Goal: Task Accomplishment & Management: Complete application form

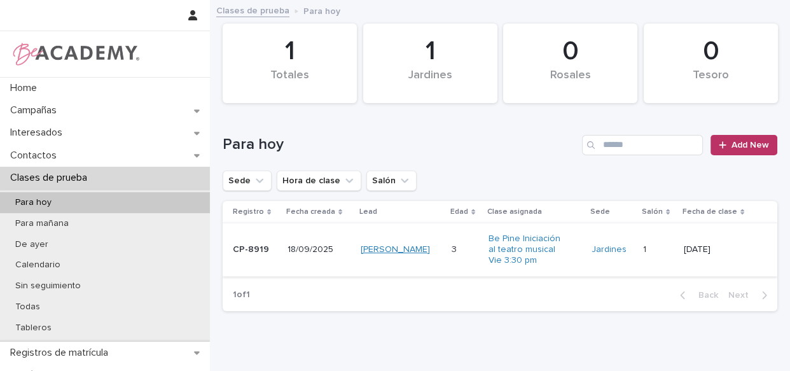
click at [364, 244] on link "[PERSON_NAME]" at bounding box center [395, 249] width 69 height 11
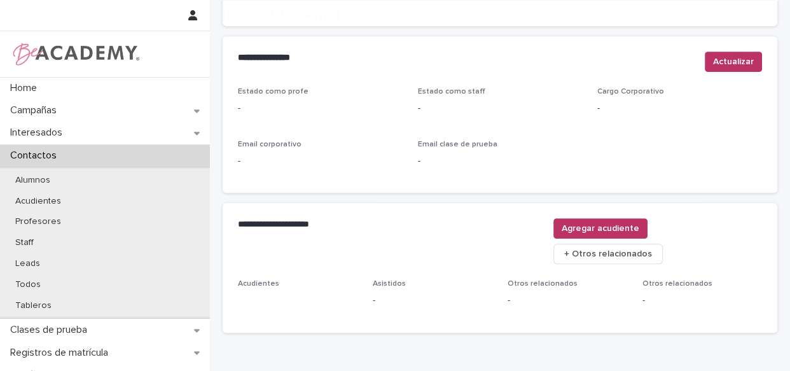
scroll to position [528, 0]
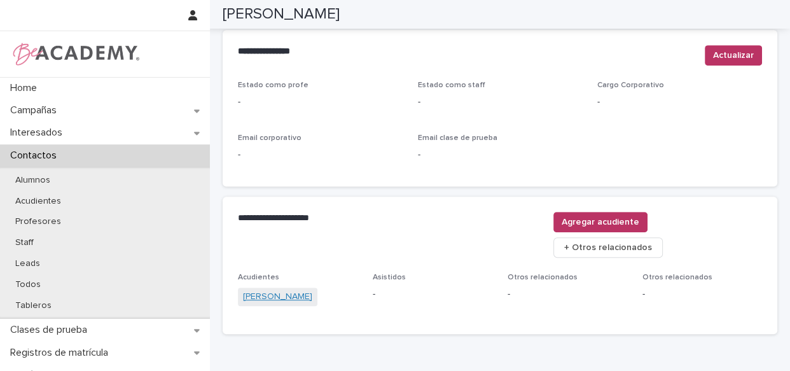
click at [263, 290] on link "[PERSON_NAME]" at bounding box center [277, 296] width 69 height 13
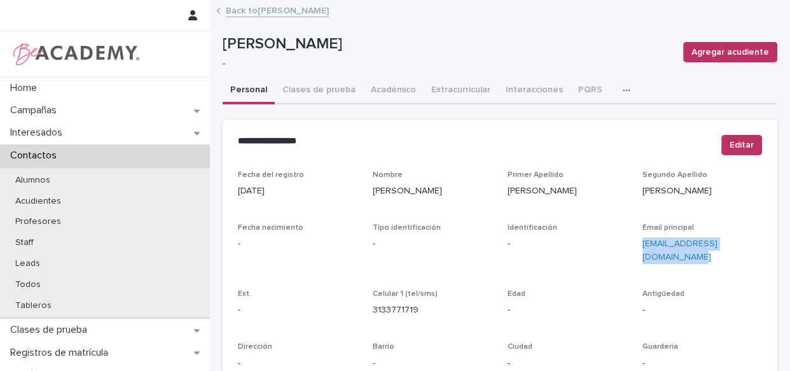
drag, startPoint x: 759, startPoint y: 242, endPoint x: 636, endPoint y: 248, distance: 122.9
click at [636, 248] on div "Fecha del registro [DATE] Nombre [PERSON_NAME] Primer Apellido [PERSON_NAME] Ap…" at bounding box center [500, 365] width 555 height 391
copy link "[EMAIL_ADDRESS][DOMAIN_NAME]"
drag, startPoint x: 418, startPoint y: 296, endPoint x: 364, endPoint y: 297, distance: 54.1
click at [364, 297] on div "Fecha del registro [DATE] Nombre [PERSON_NAME] Primer Apellido [PERSON_NAME] Ap…" at bounding box center [500, 358] width 524 height 376
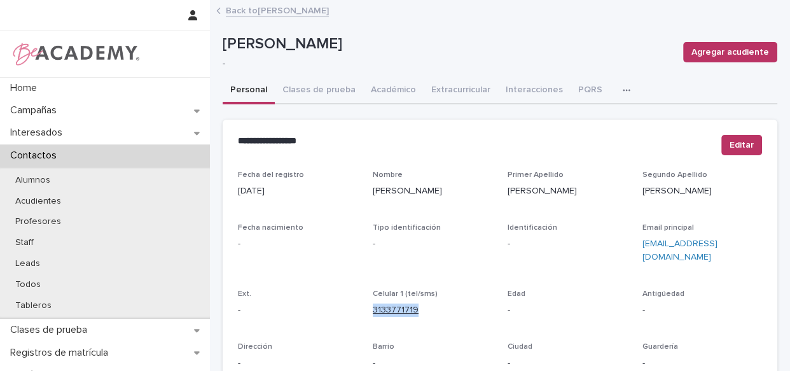
copy link "3133771719"
click at [256, 5] on link "Back to [PERSON_NAME]" at bounding box center [277, 10] width 103 height 15
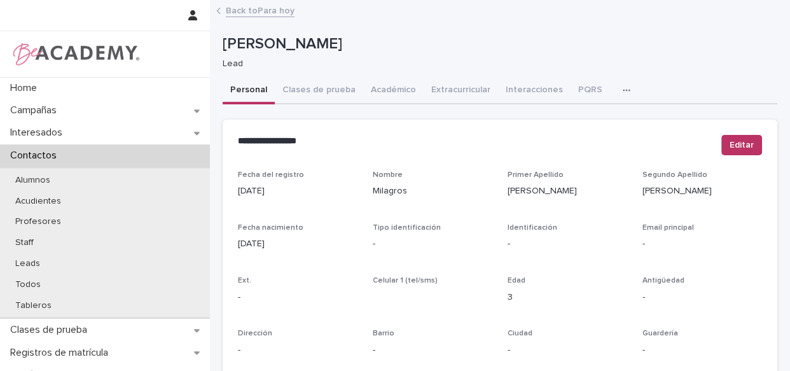
click at [251, 10] on link "Back to Para hoy" at bounding box center [260, 10] width 69 height 15
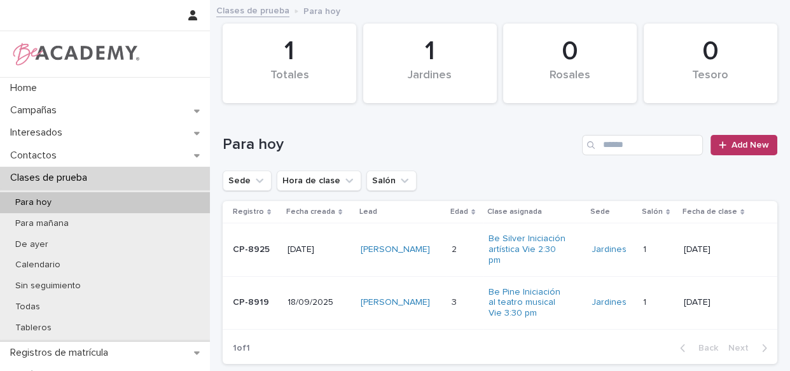
click at [441, 305] on div "[PERSON_NAME]" at bounding box center [401, 302] width 81 height 21
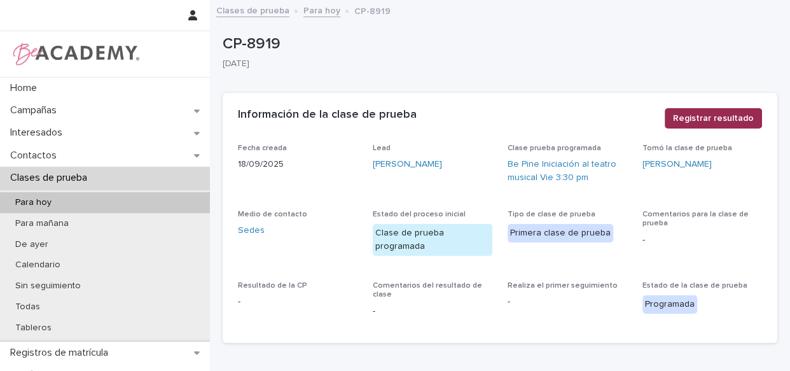
click at [686, 109] on button "Registrar resultado" at bounding box center [713, 118] width 97 height 20
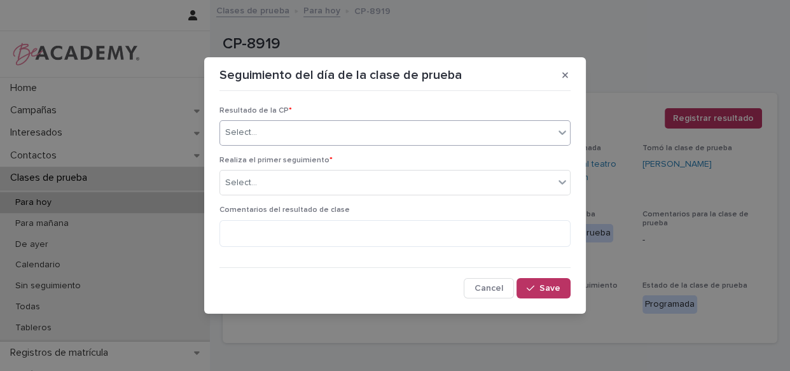
click at [441, 124] on div "Select..." at bounding box center [387, 132] width 334 height 21
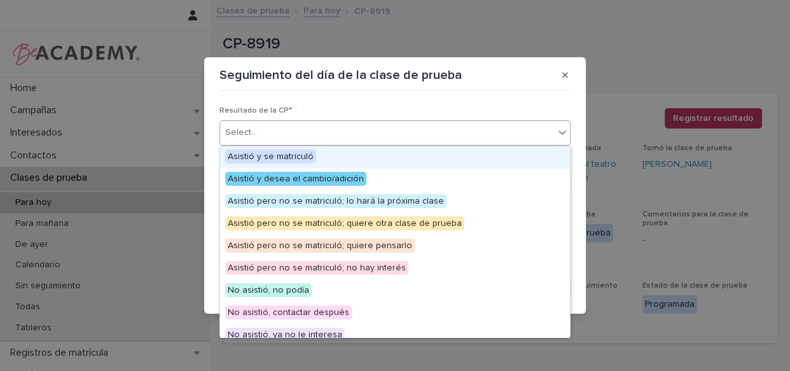
click at [392, 154] on div "Asistió y se matriculó" at bounding box center [395, 157] width 350 height 22
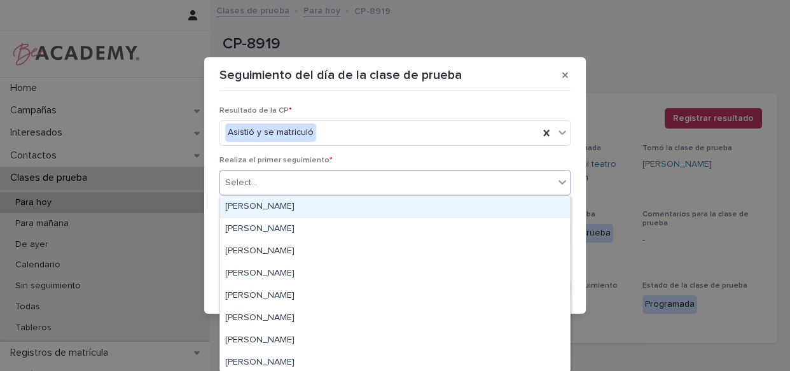
click at [473, 182] on div "Select..." at bounding box center [387, 182] width 334 height 21
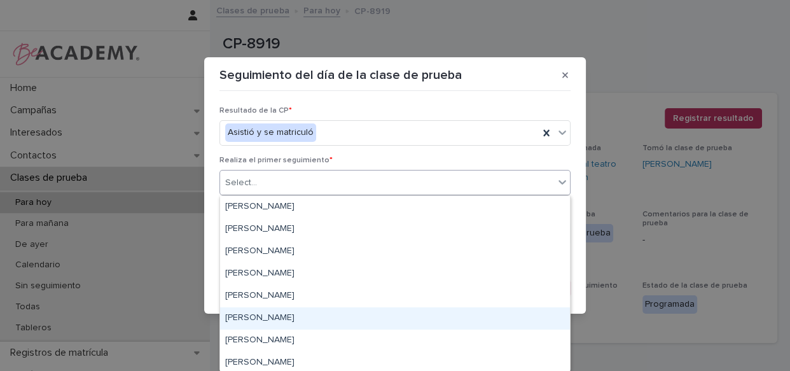
click at [275, 316] on div "[PERSON_NAME]" at bounding box center [395, 318] width 350 height 22
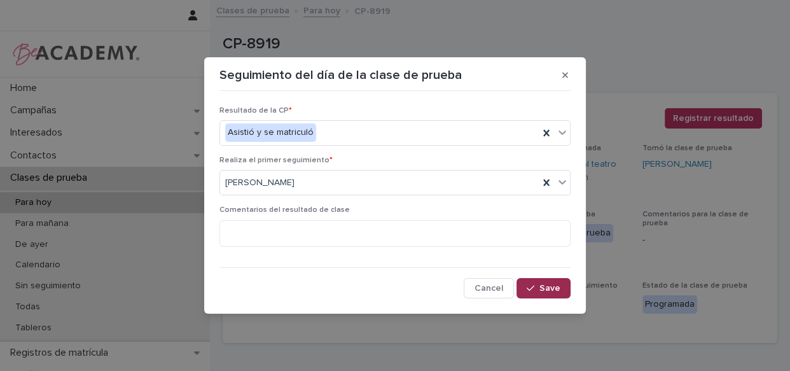
click at [543, 284] on span "Save" at bounding box center [549, 288] width 21 height 9
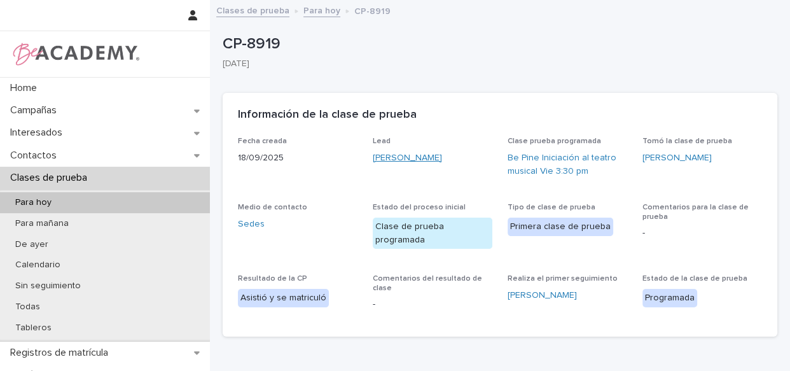
click at [392, 158] on link "[PERSON_NAME]" at bounding box center [407, 157] width 69 height 13
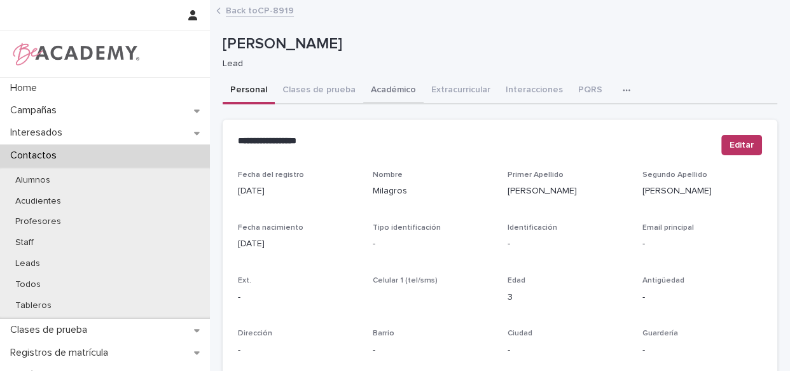
click at [385, 87] on button "Académico" at bounding box center [393, 91] width 60 height 27
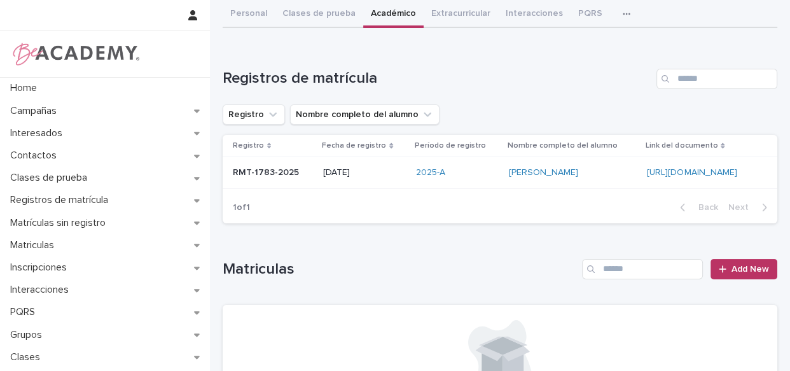
scroll to position [134, 0]
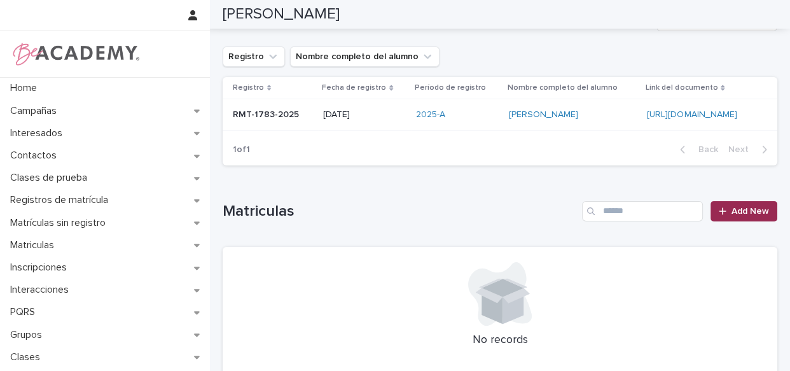
click at [739, 221] on link "Add New" at bounding box center [743, 211] width 67 height 20
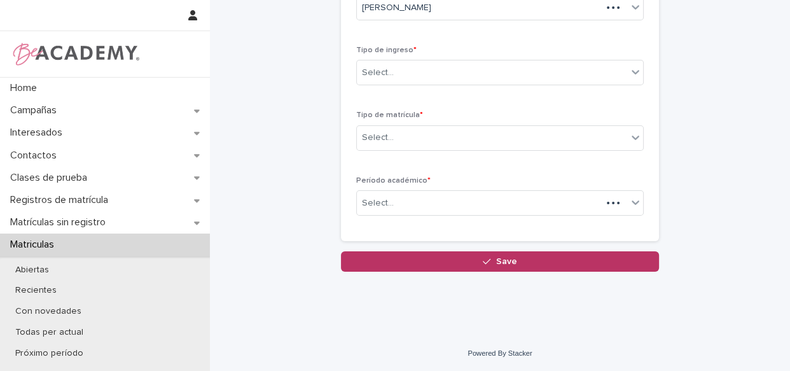
scroll to position [65, 0]
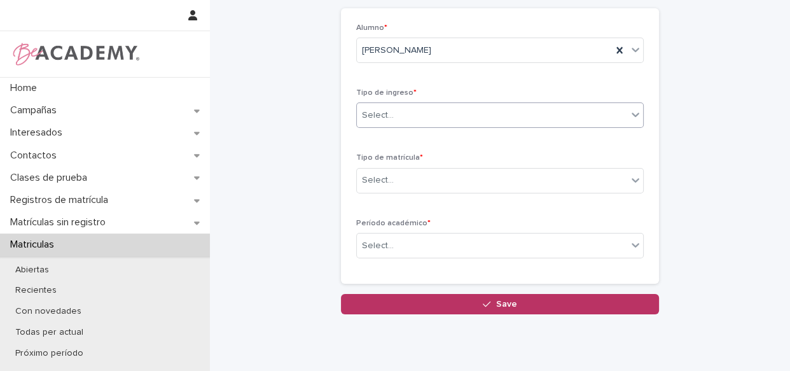
click at [435, 115] on div "Select..." at bounding box center [492, 115] width 270 height 21
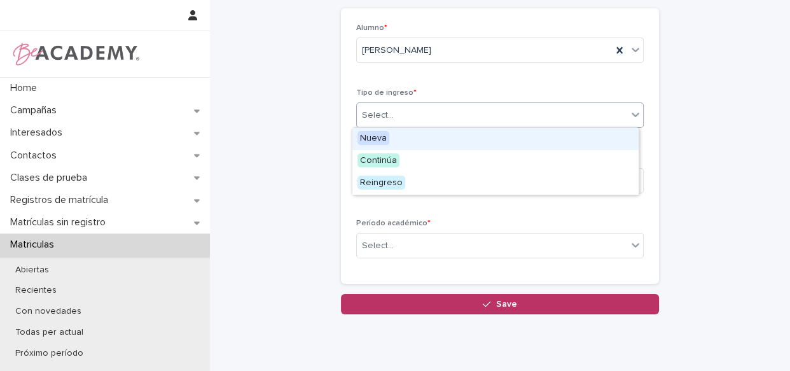
click at [436, 131] on div "Nueva" at bounding box center [495, 139] width 286 height 22
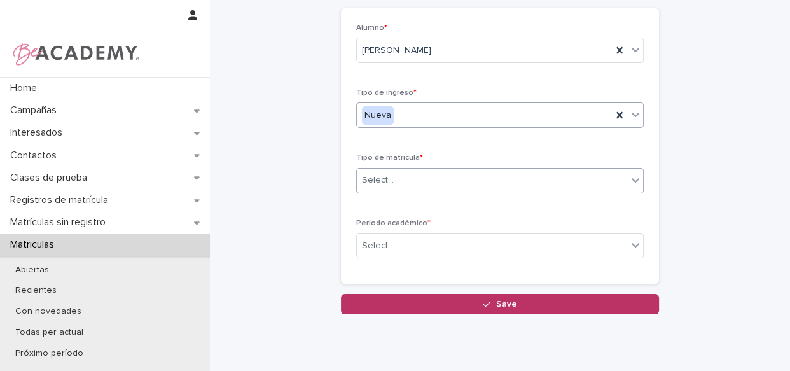
click at [420, 182] on div "Select..." at bounding box center [492, 180] width 270 height 21
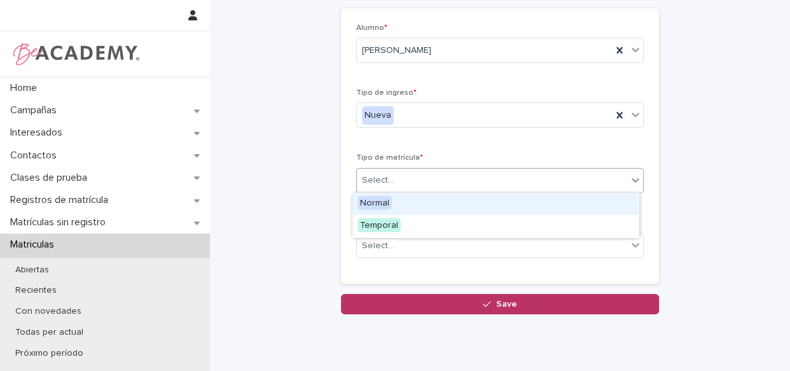
click at [417, 197] on div "Normal" at bounding box center [495, 204] width 286 height 22
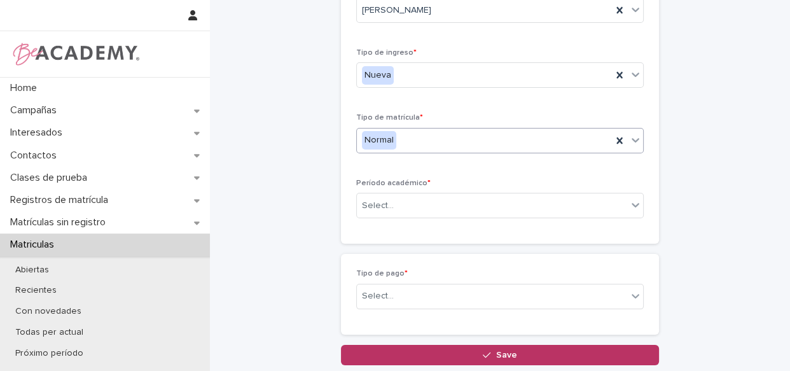
scroll to position [110, 0]
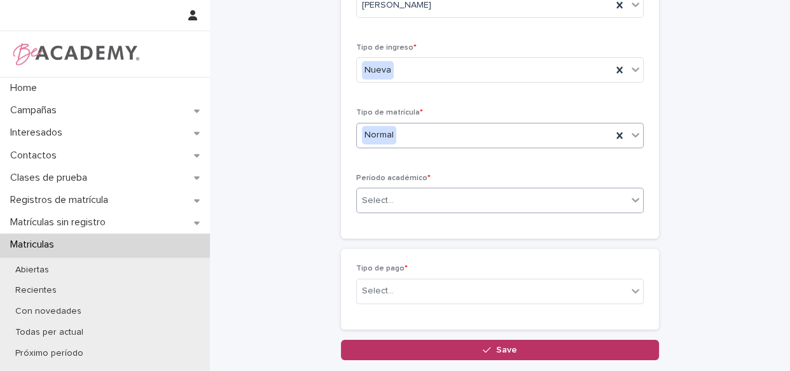
click at [418, 190] on div "Select..." at bounding box center [492, 200] width 270 height 21
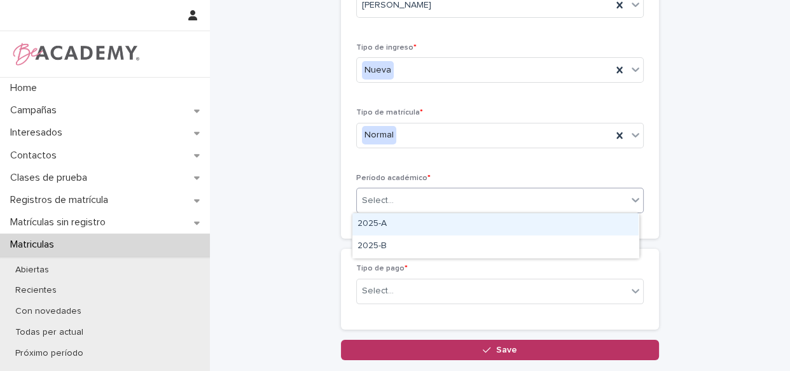
click at [413, 223] on div "2025-A" at bounding box center [495, 224] width 286 height 22
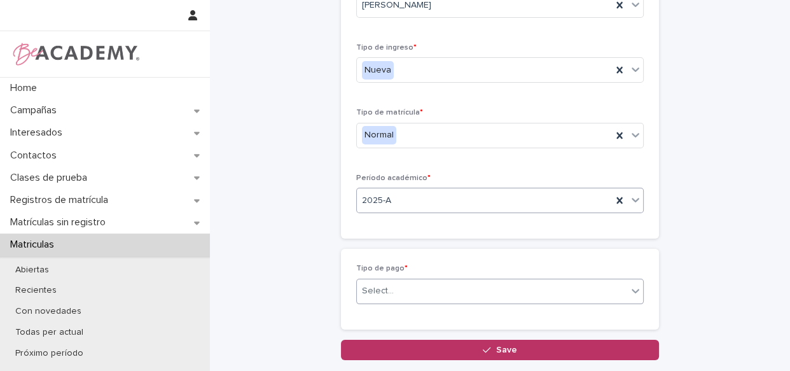
click at [410, 293] on div "Select..." at bounding box center [492, 290] width 270 height 21
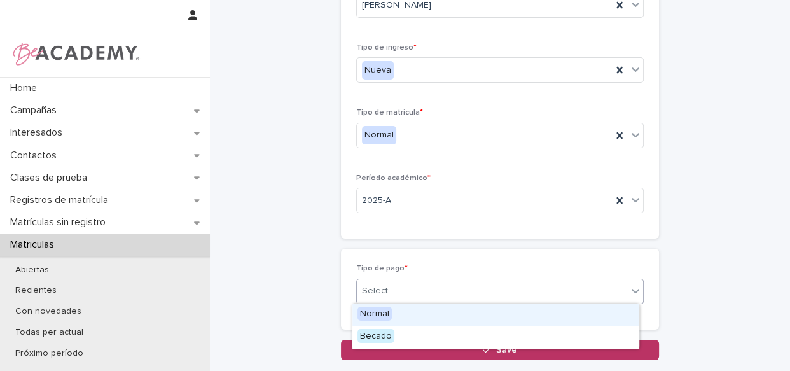
click at [410, 311] on div "Normal" at bounding box center [495, 314] width 286 height 22
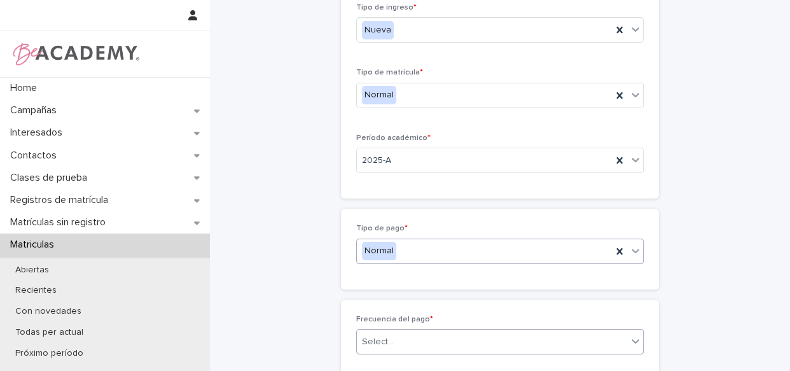
scroll to position [156, 0]
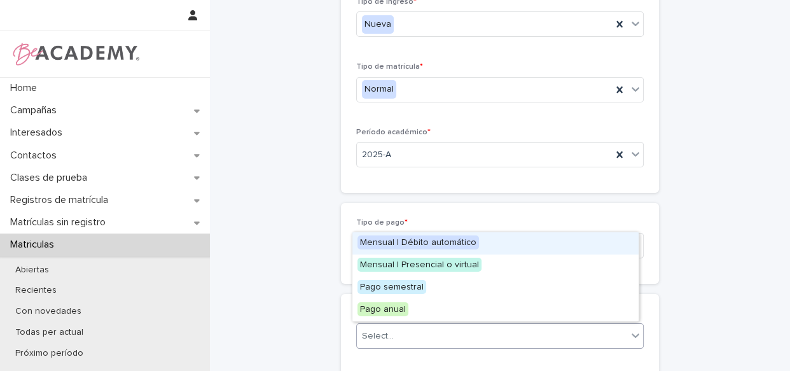
click at [431, 340] on div "Select..." at bounding box center [492, 336] width 270 height 21
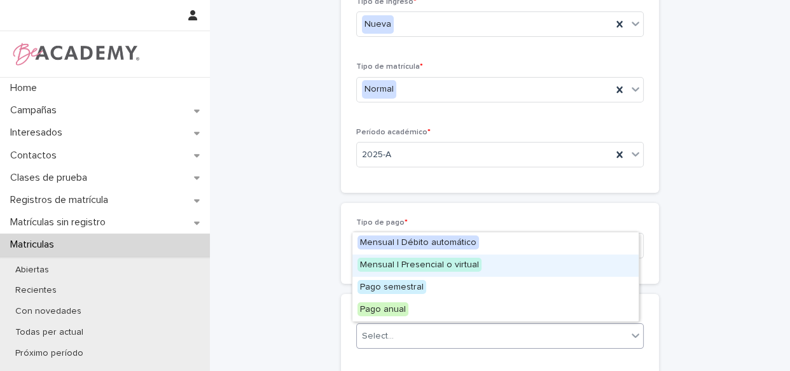
drag, startPoint x: 431, startPoint y: 334, endPoint x: 475, endPoint y: 269, distance: 78.3
click at [475, 269] on div "Mensual | Presencial o virtual" at bounding box center [495, 265] width 286 height 22
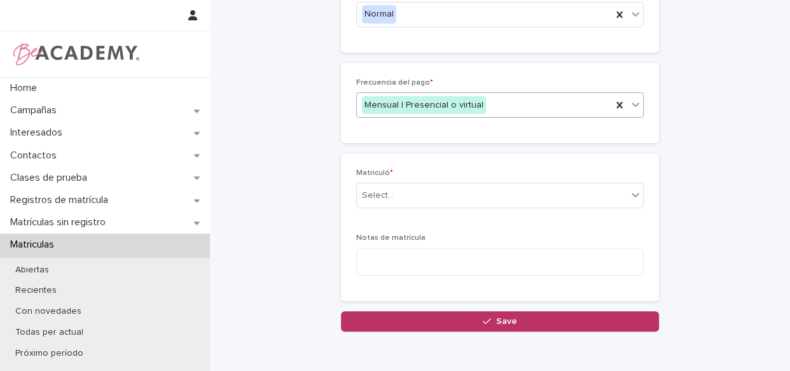
scroll to position [408, 0]
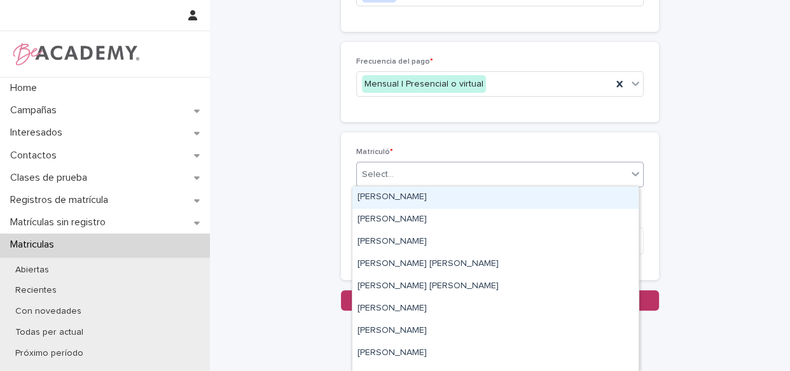
click at [477, 167] on div "Select..." at bounding box center [492, 174] width 270 height 21
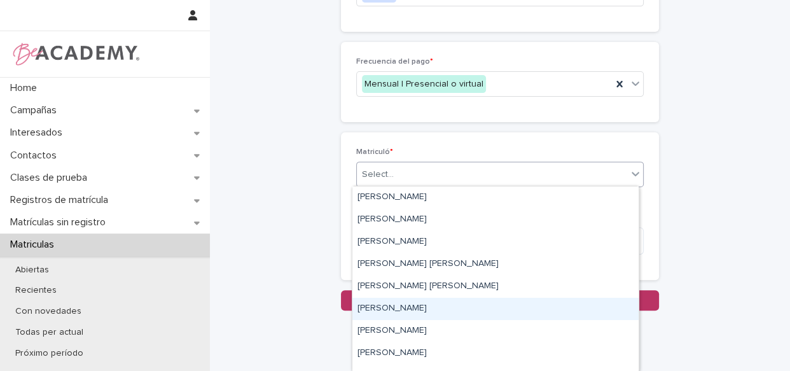
click at [446, 310] on div "[PERSON_NAME]" at bounding box center [495, 309] width 286 height 22
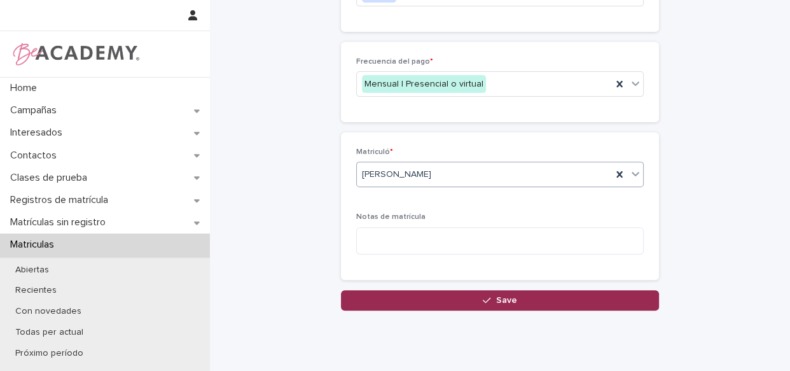
drag, startPoint x: 483, startPoint y: 303, endPoint x: 490, endPoint y: 300, distance: 8.5
click at [483, 303] on button "Save" at bounding box center [500, 300] width 318 height 20
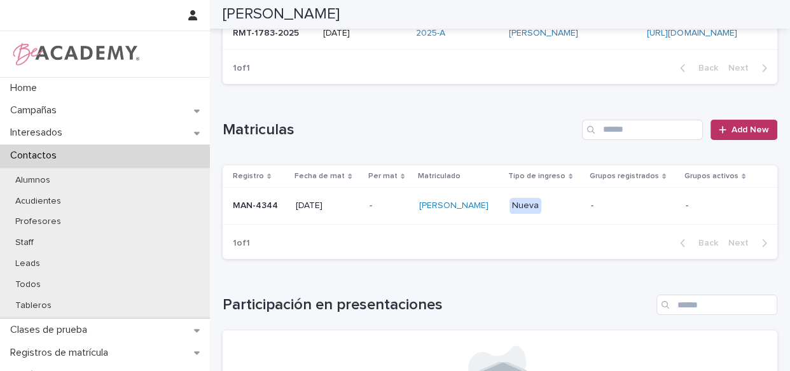
scroll to position [99, 0]
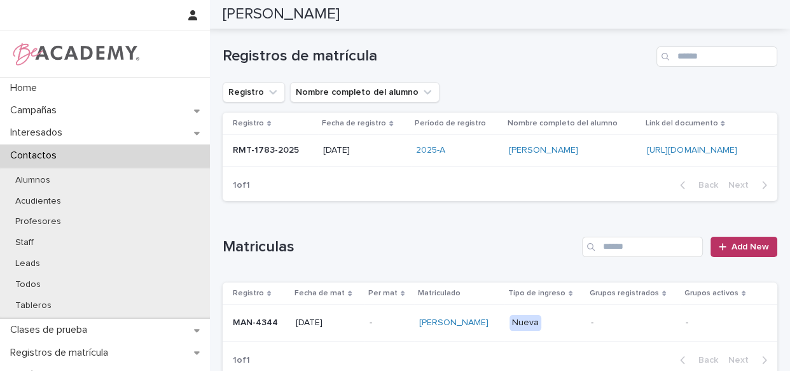
click at [499, 333] on div "[PERSON_NAME]" at bounding box center [458, 322] width 79 height 21
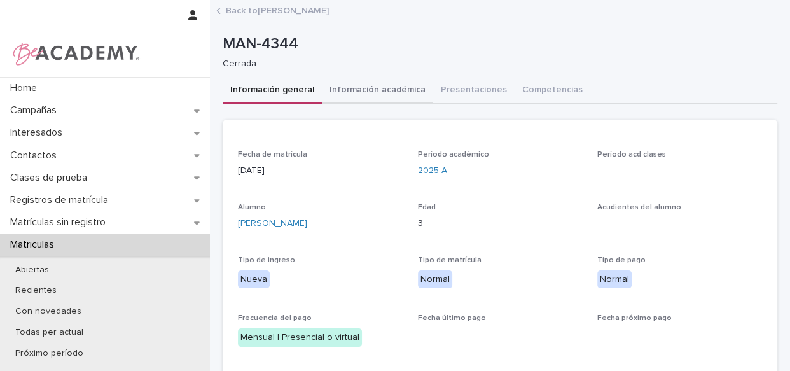
click at [373, 90] on button "Información académica" at bounding box center [377, 91] width 111 height 27
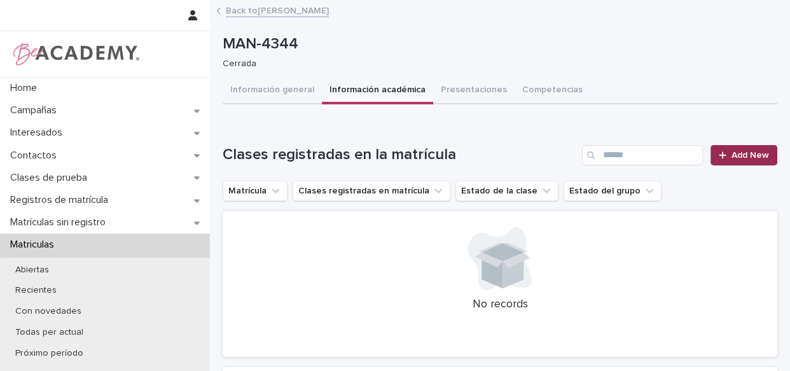
click at [736, 151] on span "Add New" at bounding box center [750, 155] width 38 height 9
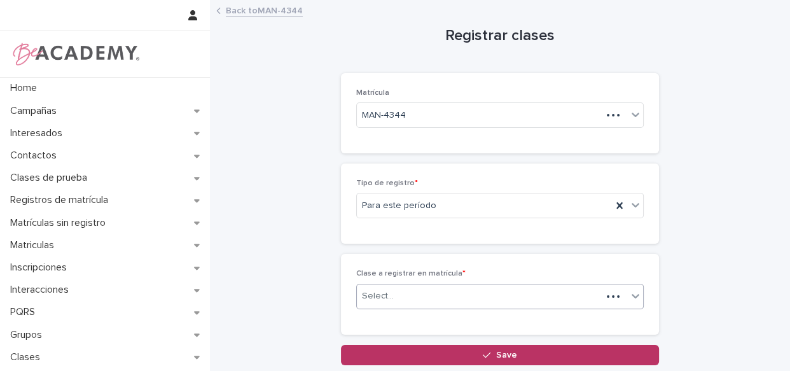
click at [479, 290] on div "Select..." at bounding box center [479, 296] width 245 height 21
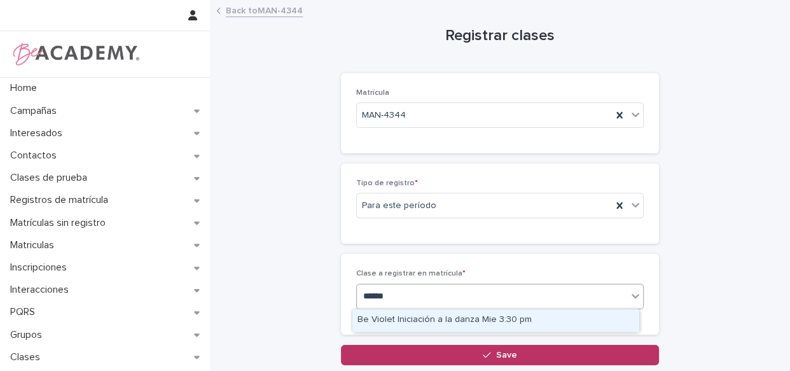
type input "*******"
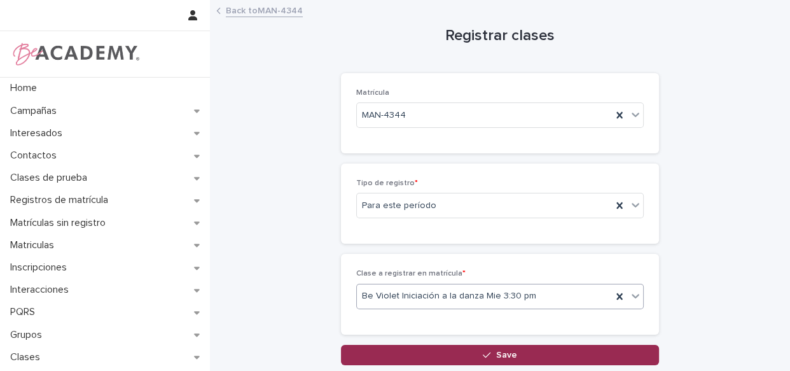
click at [453, 352] on button "Save" at bounding box center [500, 355] width 318 height 20
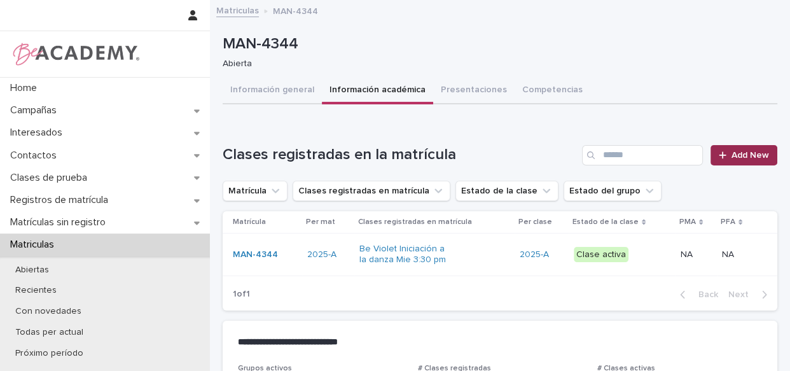
click at [747, 149] on link "Add New" at bounding box center [743, 155] width 67 height 20
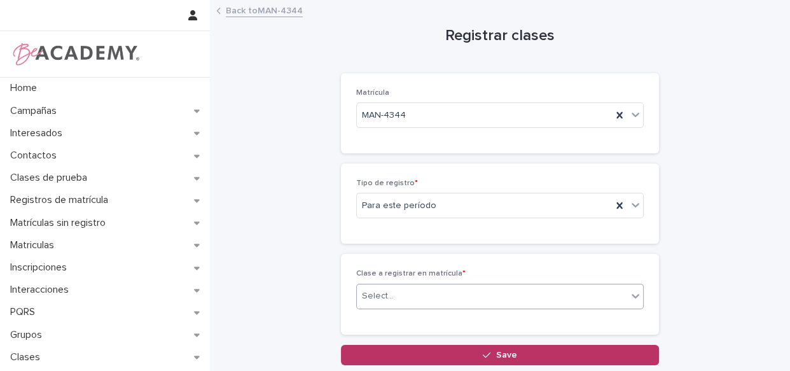
click at [413, 296] on div "Select..." at bounding box center [492, 296] width 270 height 21
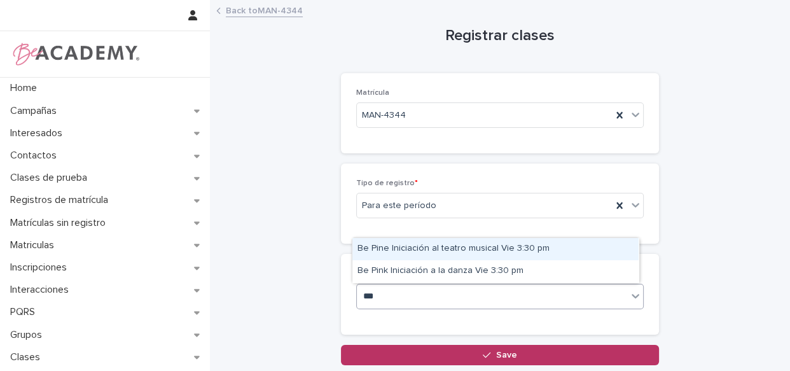
type input "****"
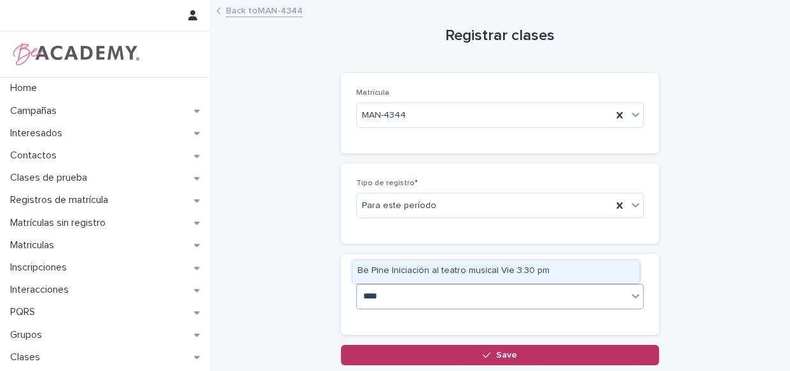
click at [461, 272] on div "Be Pine Iniciación al teatro musical Vie 3:30 pm" at bounding box center [495, 271] width 286 height 22
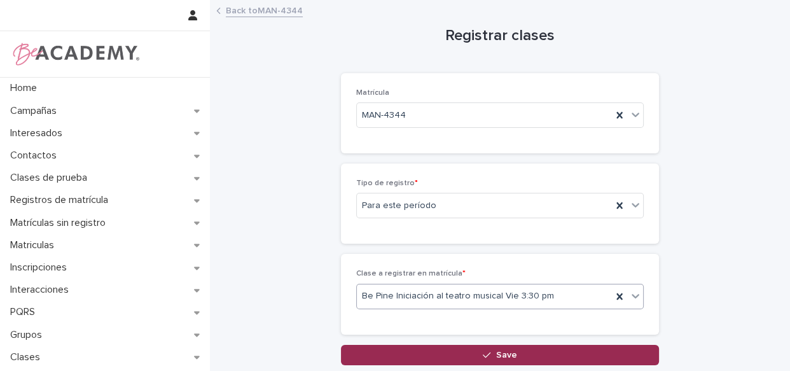
click at [496, 351] on span "Save" at bounding box center [506, 354] width 21 height 9
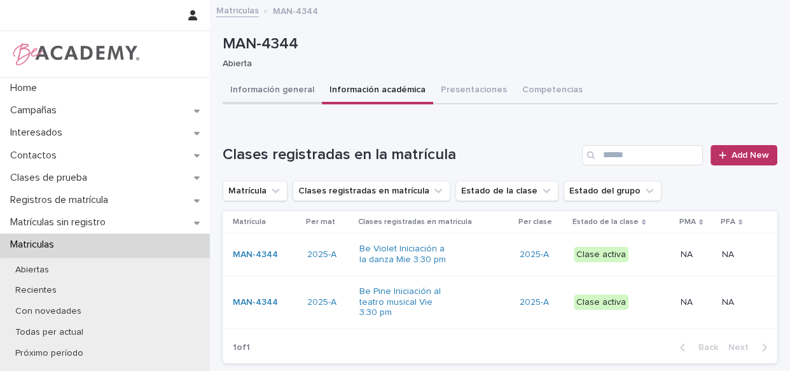
click at [259, 89] on button "Información general" at bounding box center [272, 91] width 99 height 27
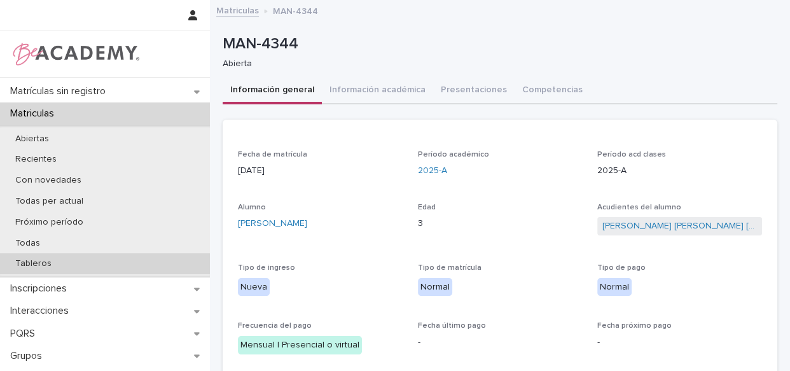
scroll to position [173, 0]
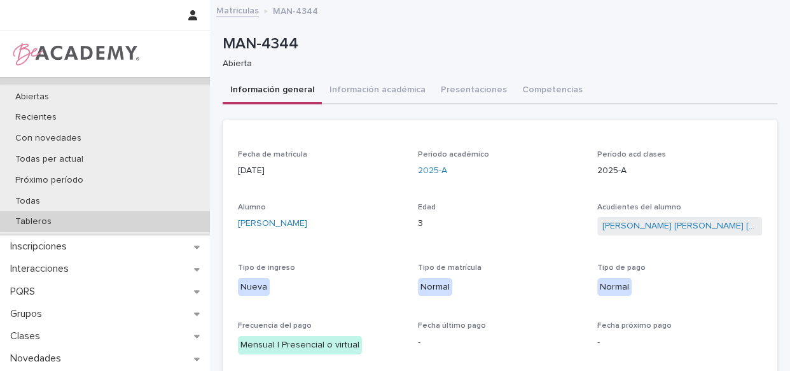
click at [36, 217] on p "Tableros" at bounding box center [33, 221] width 57 height 11
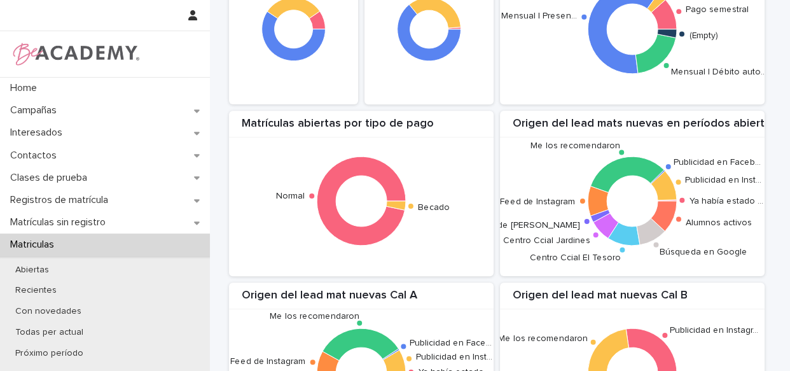
scroll to position [427, 0]
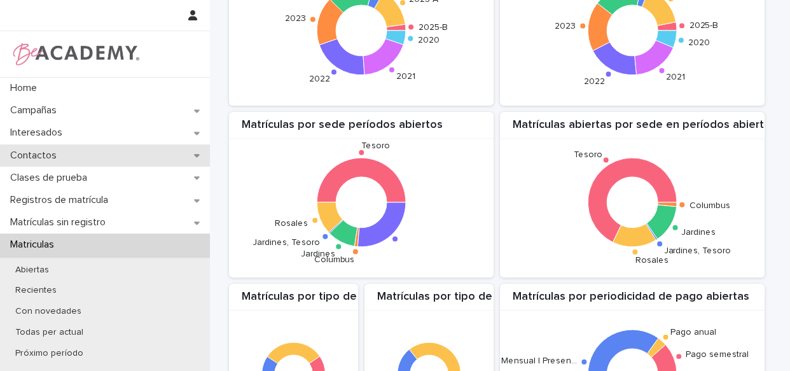
click at [38, 160] on p "Contactos" at bounding box center [36, 155] width 62 height 12
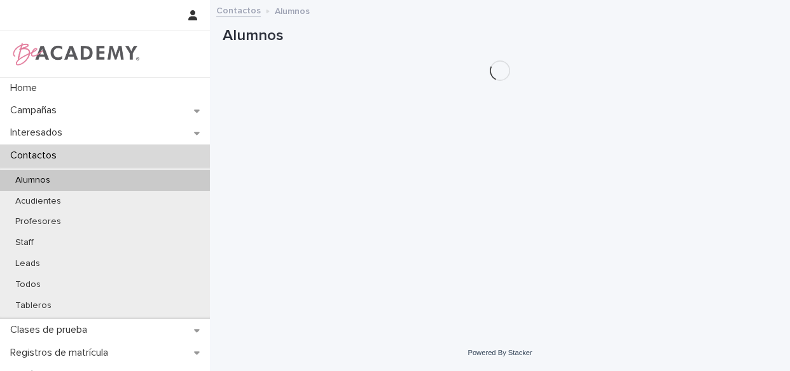
click at [48, 155] on p "Contactos" at bounding box center [36, 155] width 62 height 12
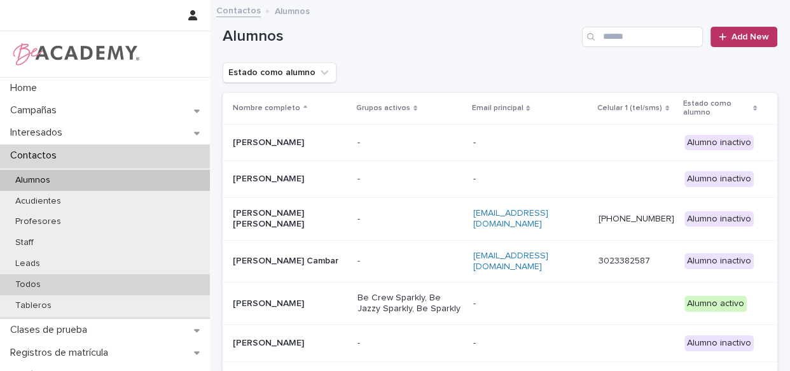
click at [29, 280] on p "Todos" at bounding box center [28, 284] width 46 height 11
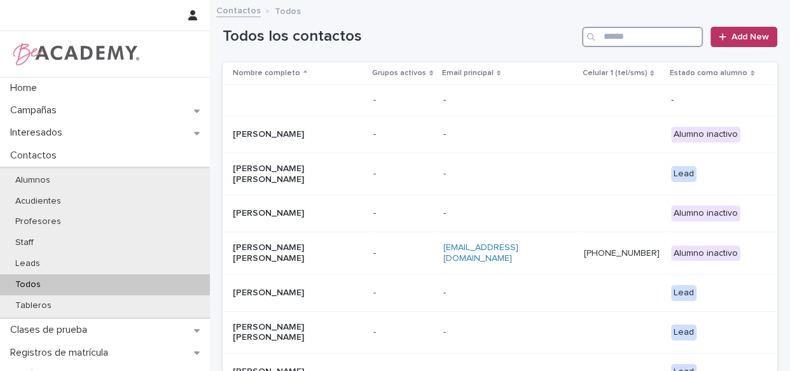
click at [626, 42] on input "Search" at bounding box center [642, 37] width 121 height 20
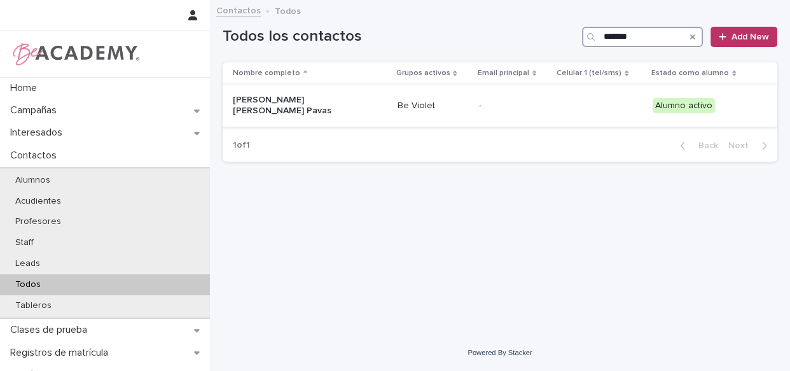
type input "*******"
click at [446, 105] on p "Be Violet" at bounding box center [433, 105] width 72 height 11
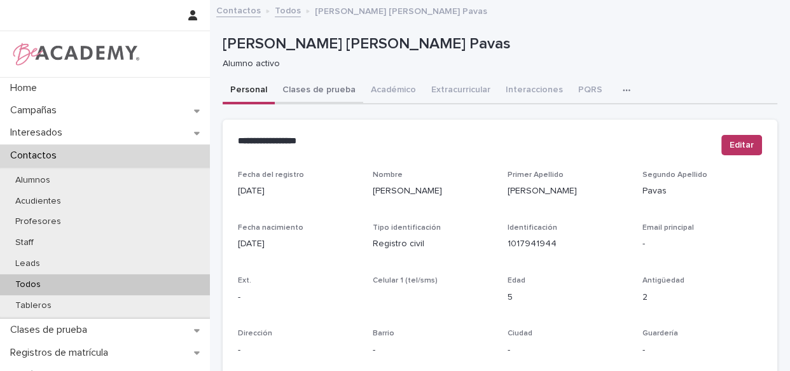
click at [327, 91] on button "Clases de prueba" at bounding box center [319, 91] width 88 height 27
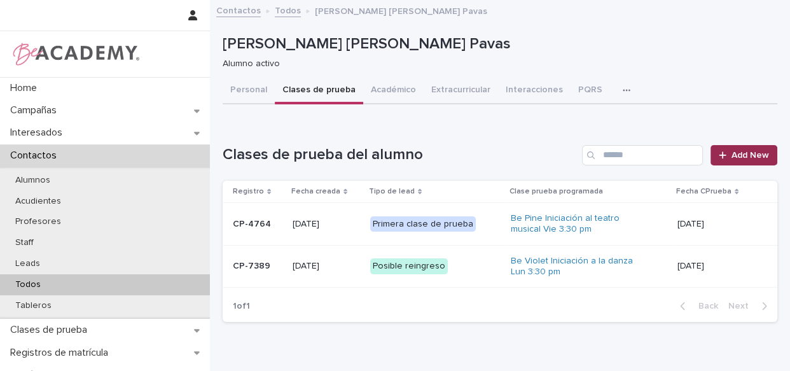
click at [735, 151] on span "Add New" at bounding box center [750, 155] width 38 height 9
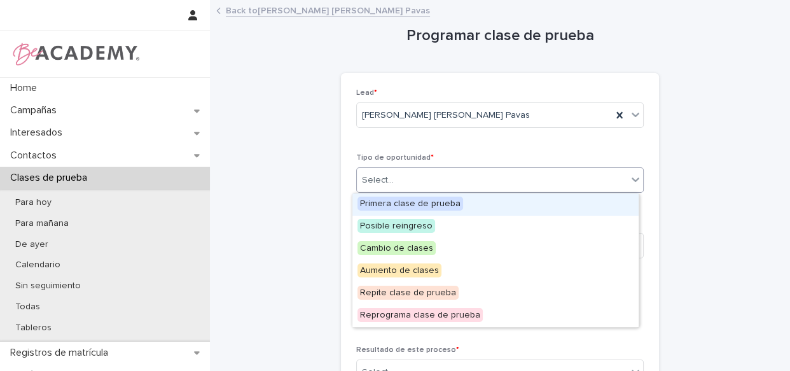
click at [423, 182] on div "Select..." at bounding box center [492, 180] width 270 height 21
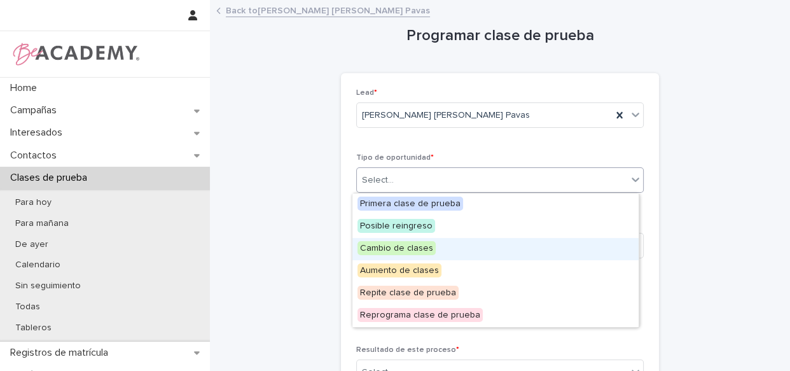
click at [449, 241] on div "Cambio de clases" at bounding box center [495, 249] width 286 height 22
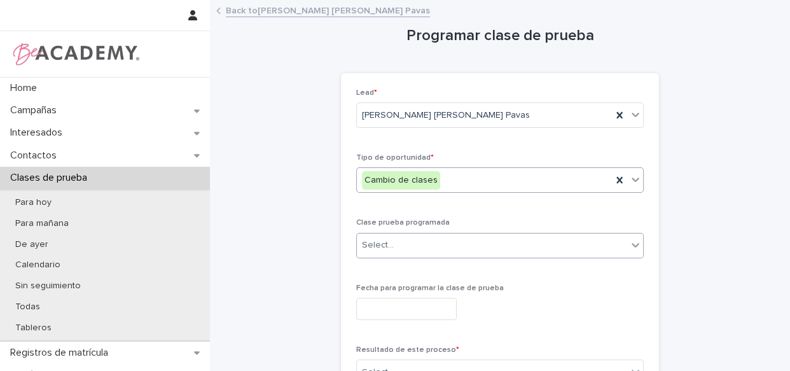
click at [448, 244] on div "Select..." at bounding box center [492, 245] width 270 height 21
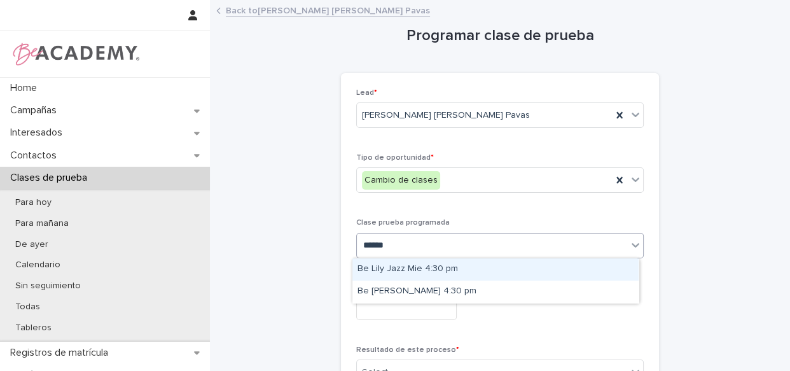
type input "*******"
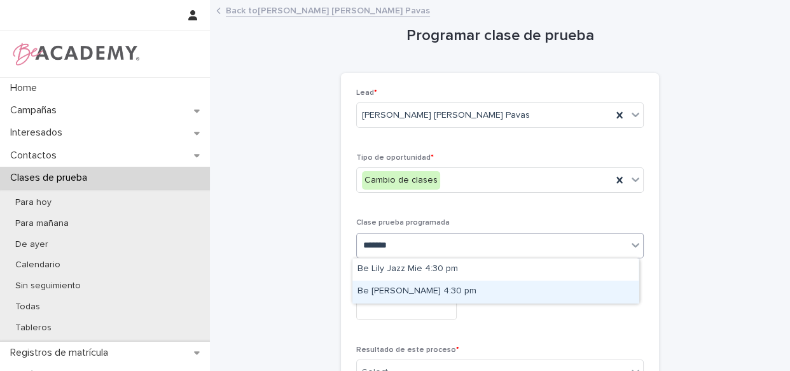
click at [441, 289] on div "Be Lily Urbano Lun 4:30 pm" at bounding box center [495, 291] width 286 height 22
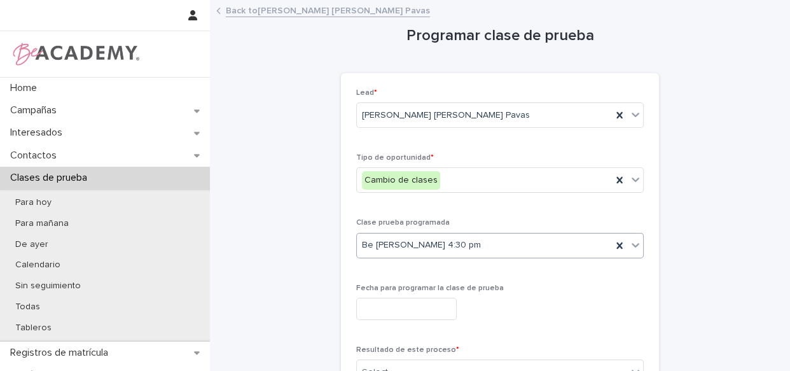
click at [413, 310] on input "text" at bounding box center [406, 309] width 100 height 22
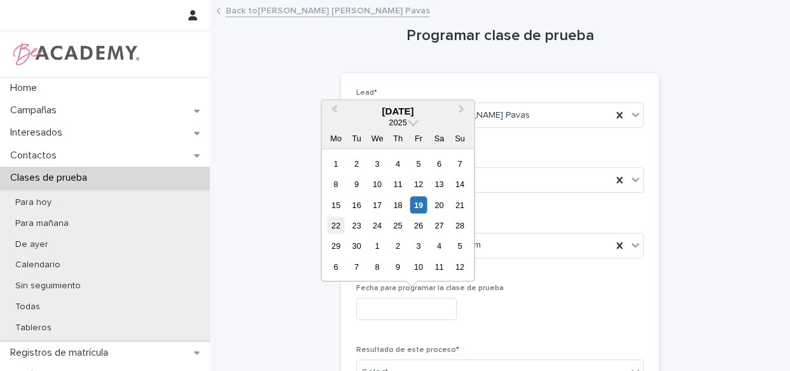
click at [340, 222] on div "22" at bounding box center [336, 225] width 17 height 17
type input "**********"
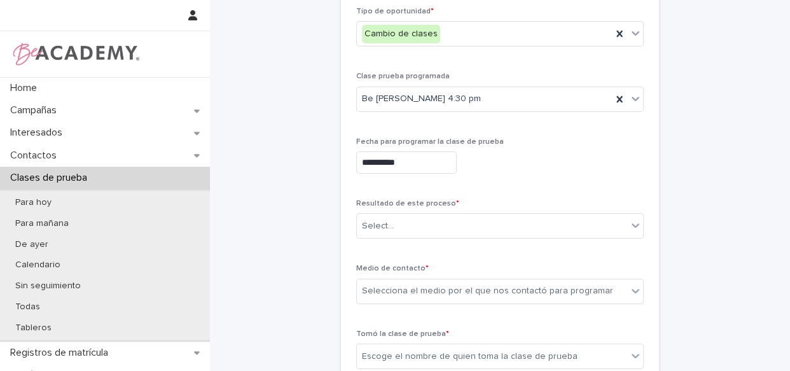
scroll to position [179, 0]
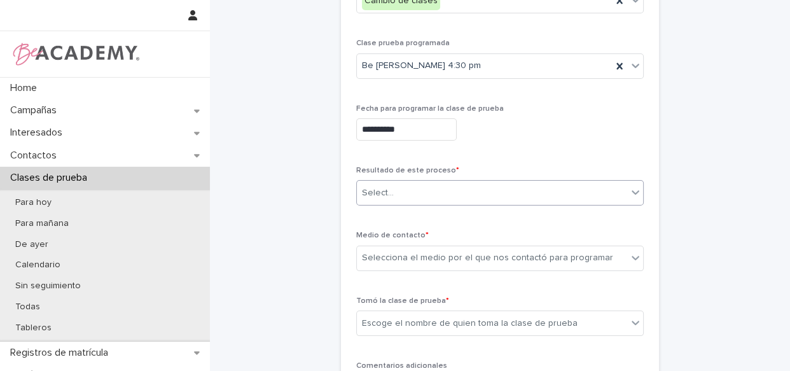
click at [403, 197] on div "Select..." at bounding box center [492, 193] width 270 height 21
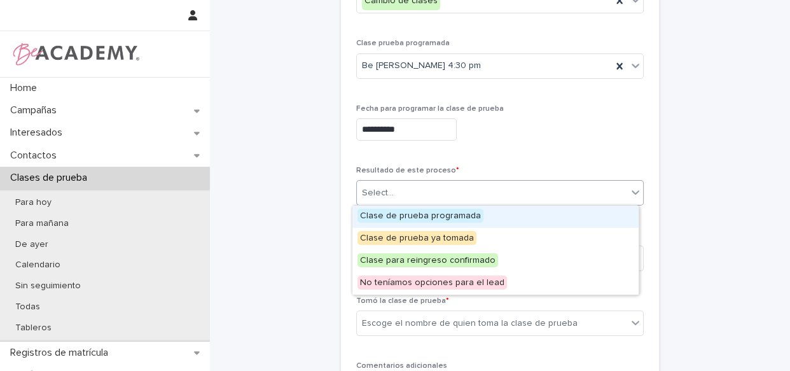
click at [415, 214] on span "Clase de prueba programada" at bounding box center [420, 216] width 126 height 14
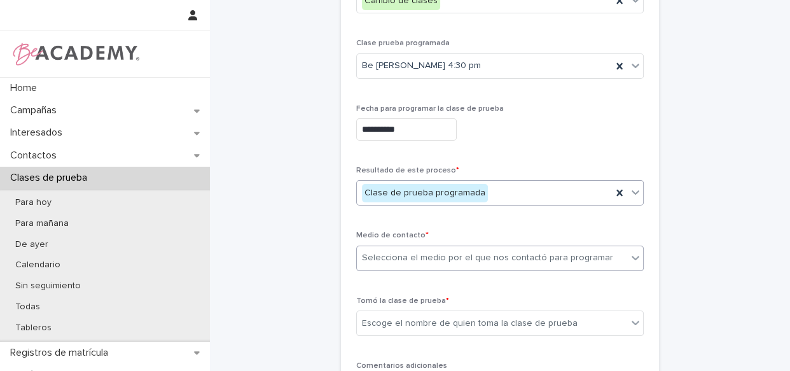
click at [435, 255] on div "Selecciona el medio por el que nos contactó para programar" at bounding box center [487, 257] width 251 height 13
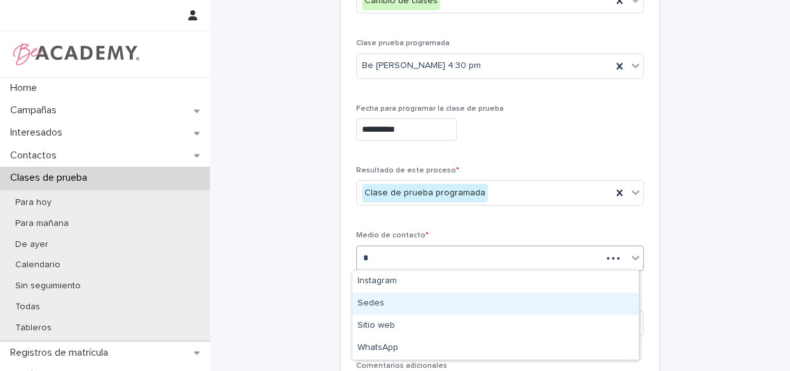
type input "*"
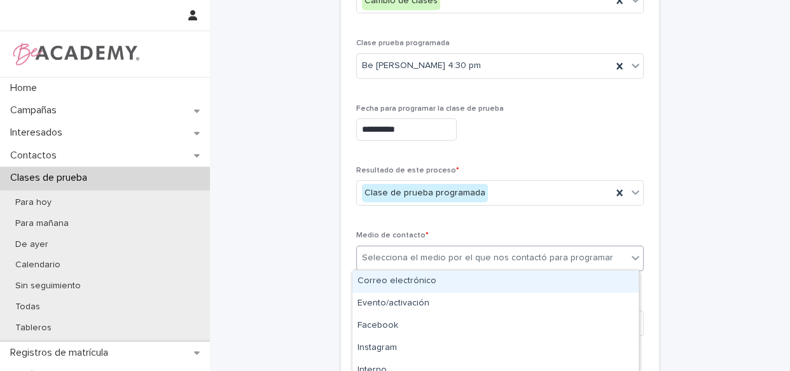
click at [412, 257] on div "Selecciona el medio por el que nos contactó para programar" at bounding box center [487, 257] width 251 height 13
type input "*"
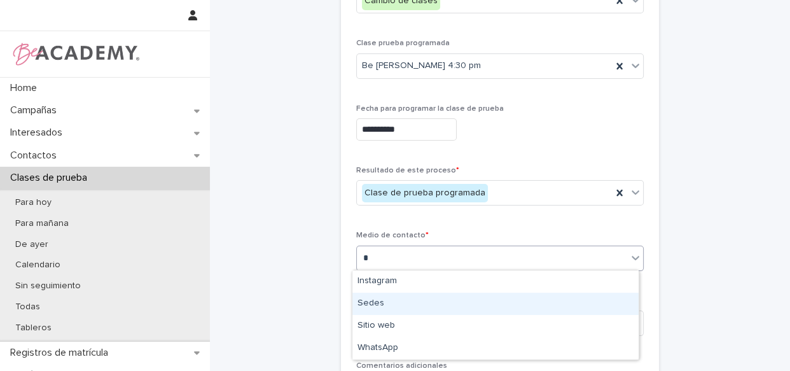
click at [382, 307] on div "Sedes" at bounding box center [495, 304] width 286 height 22
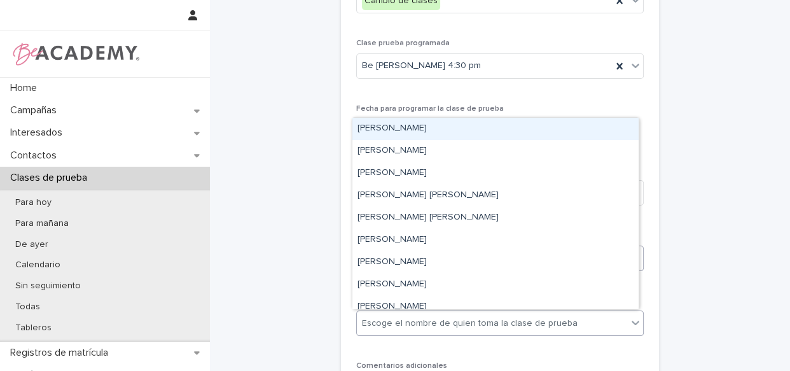
click at [391, 324] on div "Escoge el nombre de quien toma la clase de prueba" at bounding box center [470, 323] width 216 height 13
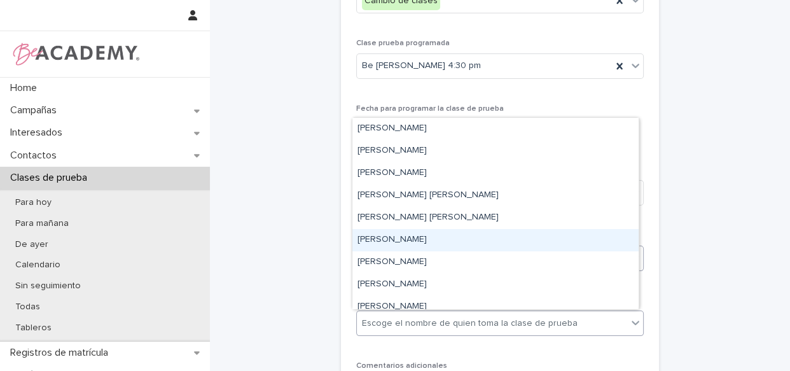
click at [404, 235] on div "[PERSON_NAME]" at bounding box center [495, 240] width 286 height 22
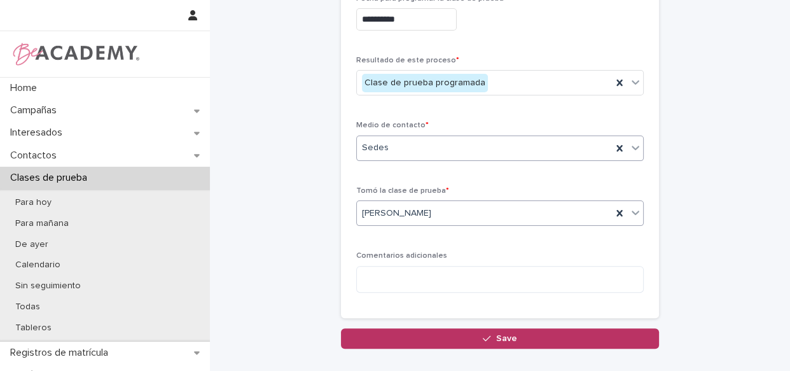
scroll to position [346, 0]
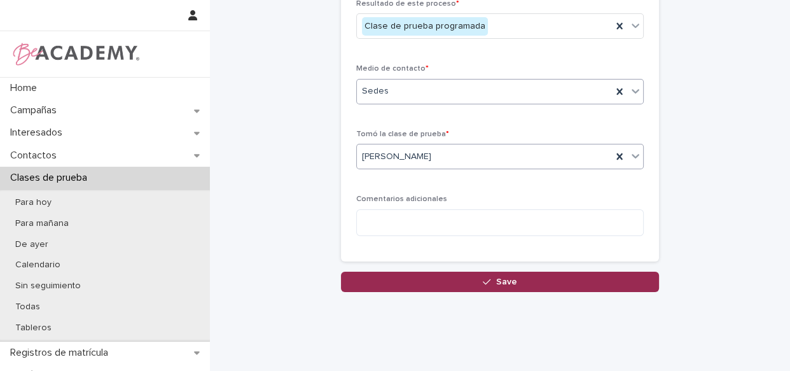
click at [456, 279] on button "Save" at bounding box center [500, 282] width 318 height 20
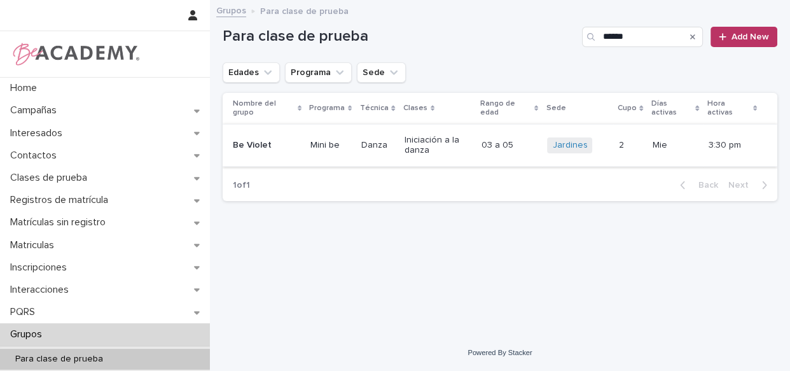
type input "******"
click at [464, 150] on div "Iniciación a la danza" at bounding box center [437, 146] width 67 height 32
